Goal: Book appointment/travel/reservation

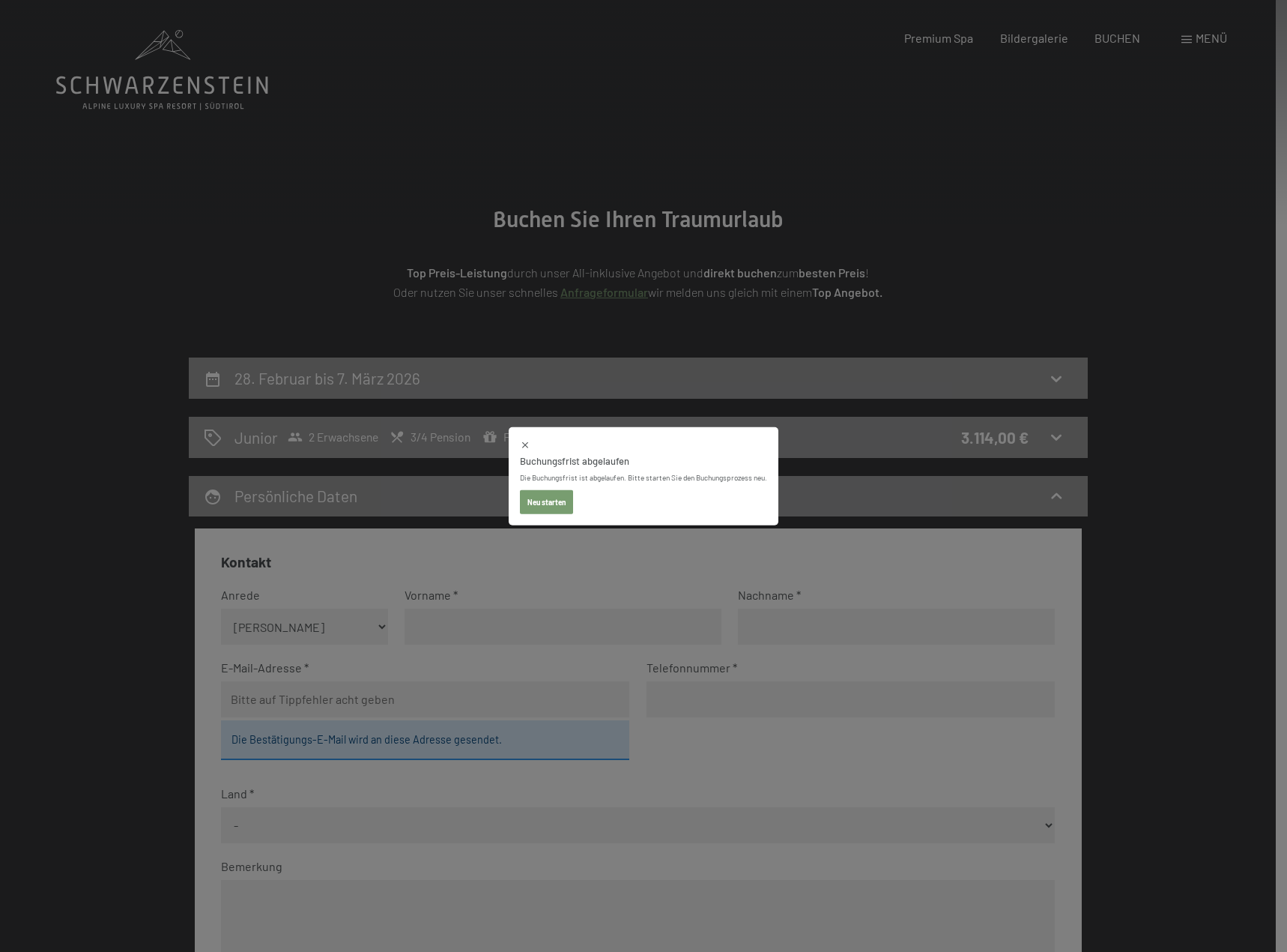
click at [733, 316] on div "Buchungsfrist abgelaufen Die Buchungsfrist ist abgelaufen. Bitte starten Sie de…" at bounding box center [643, 476] width 1287 height 952
select select "2026-02-01"
select select "2026-03-01"
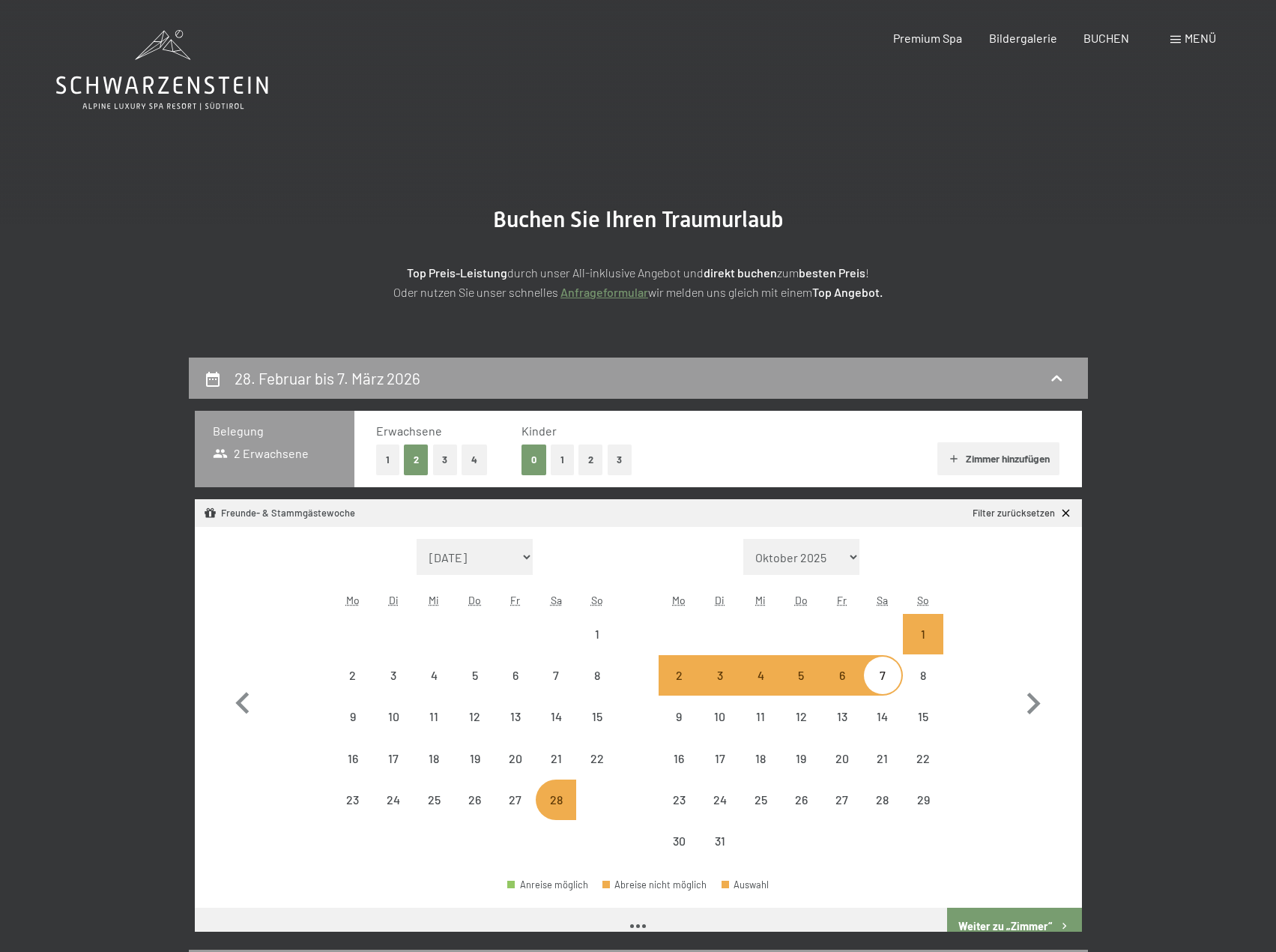
select select "2026-02-01"
select select "2026-03-01"
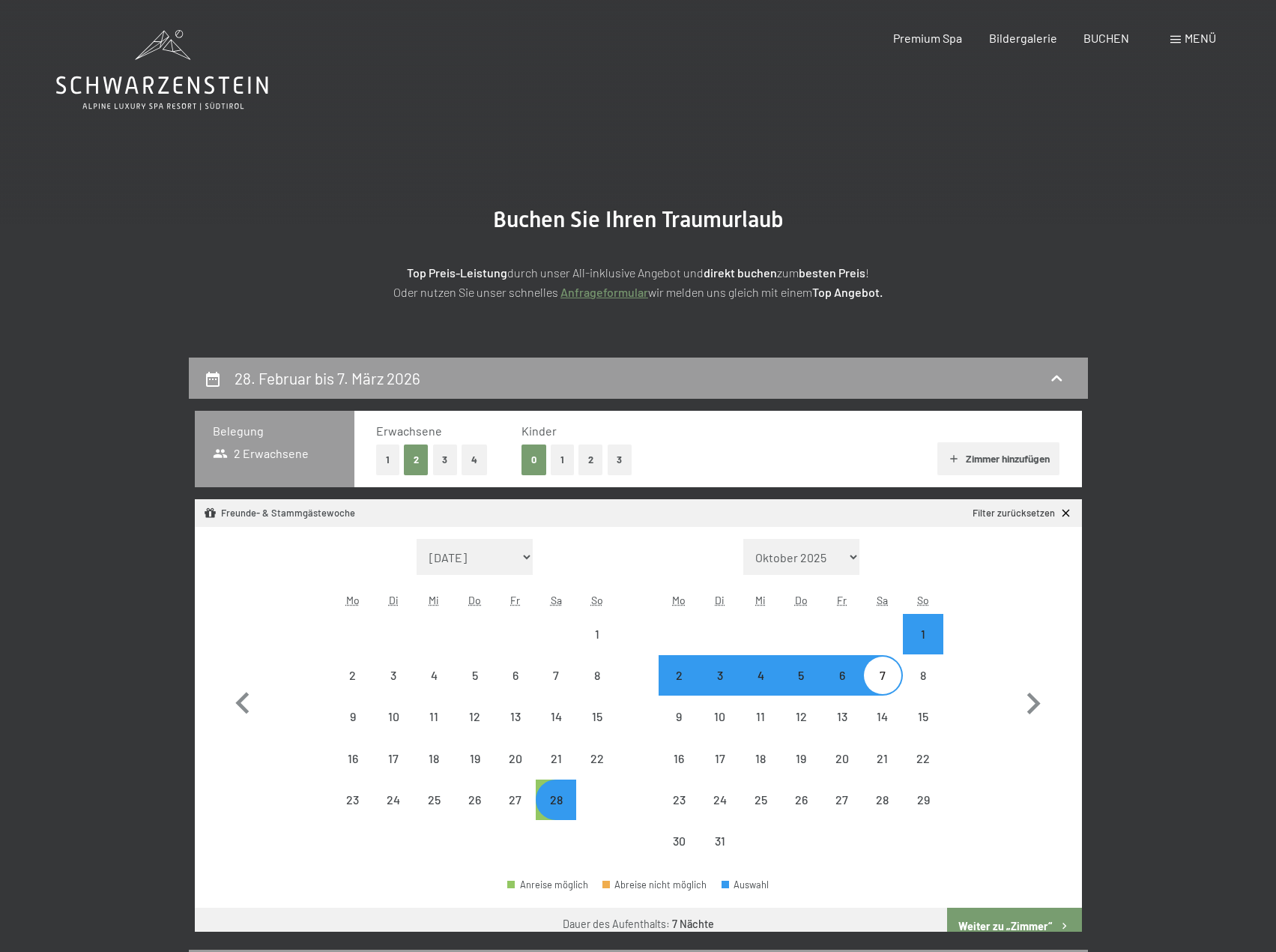
select select "2026-02-01"
select select "2026-03-01"
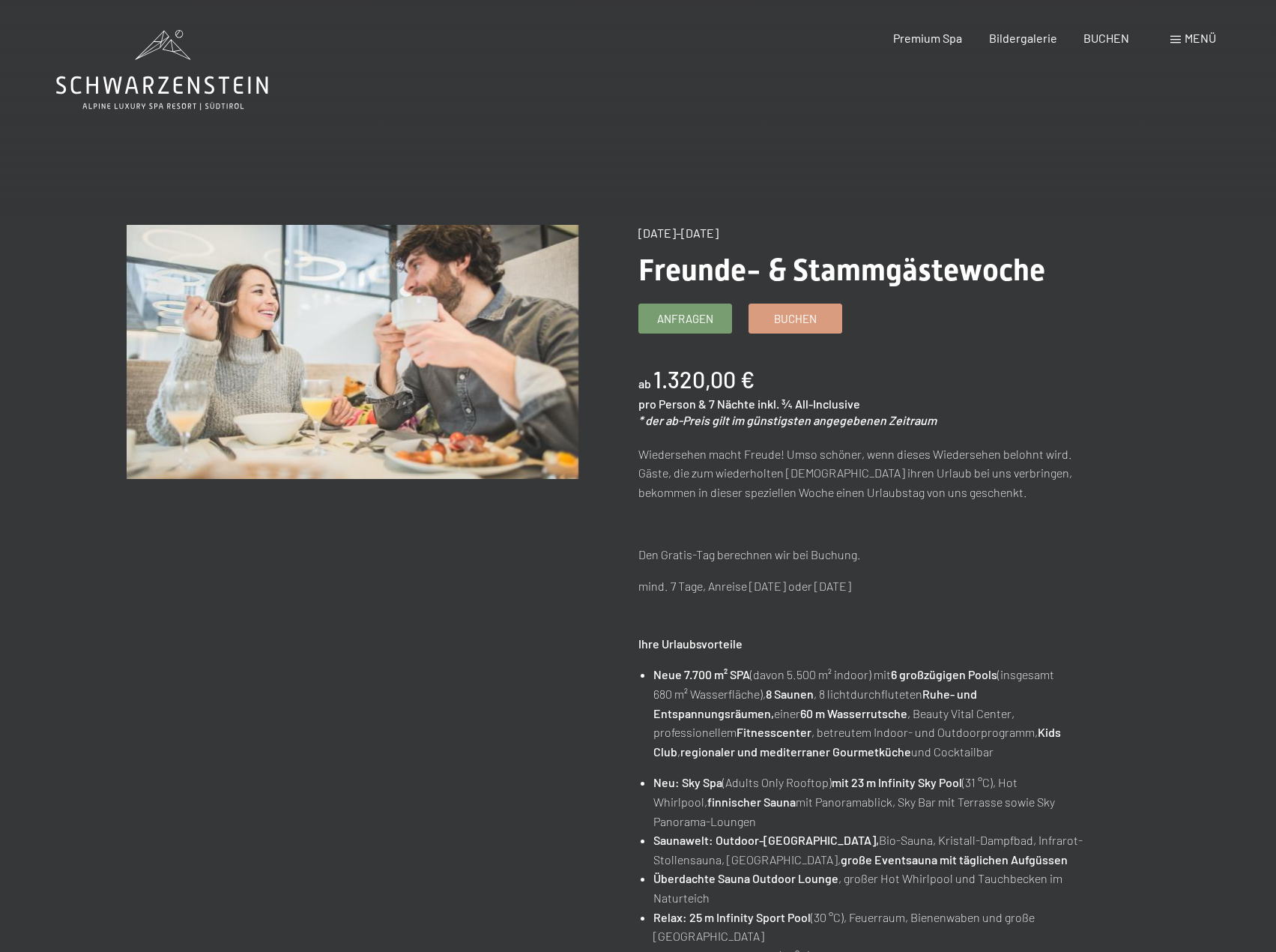
click at [1202, 35] on span "Menü" at bounding box center [1201, 38] width 32 height 14
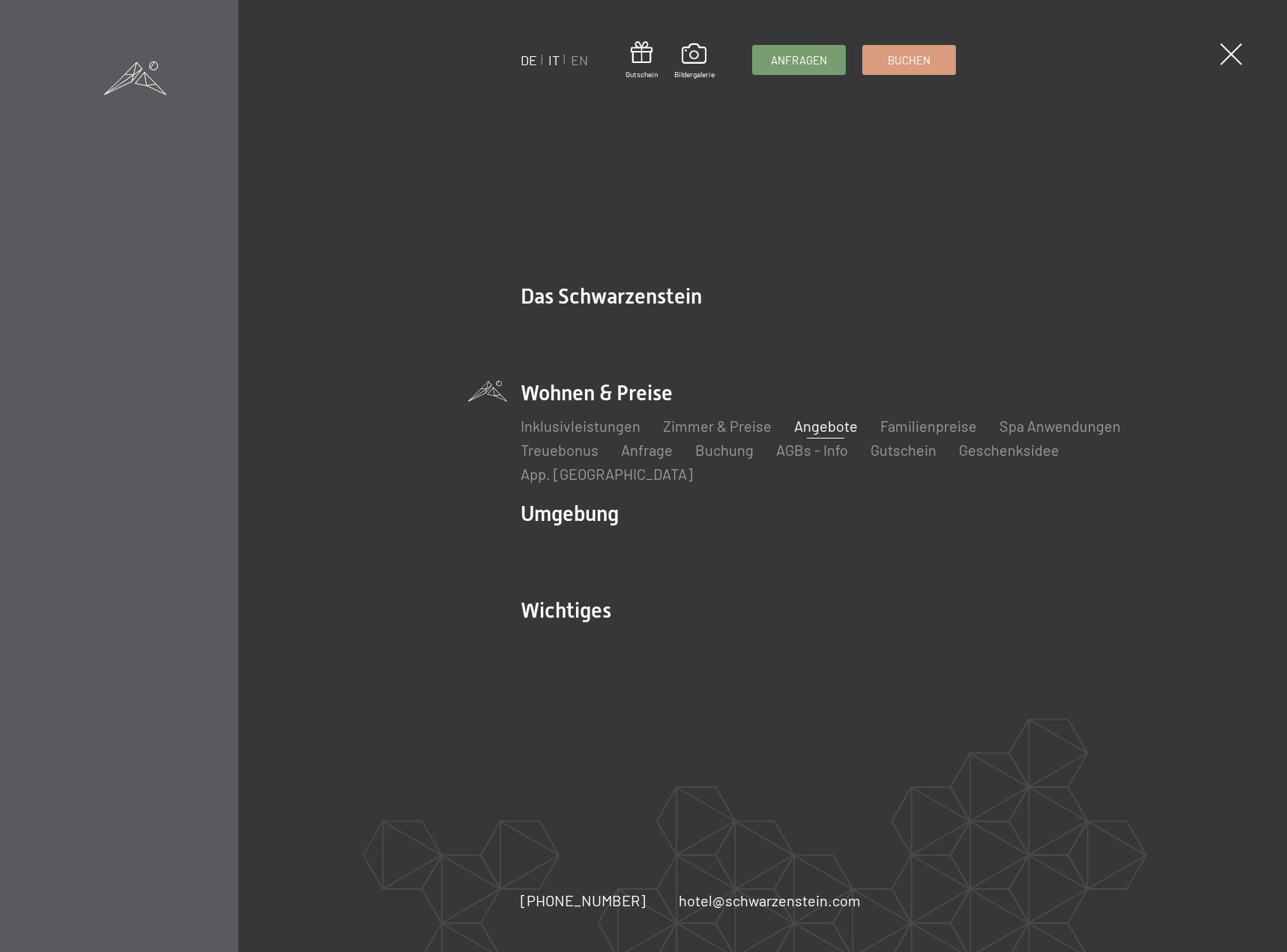
click at [553, 66] on link "IT" at bounding box center [554, 59] width 11 height 17
